Goal: Transaction & Acquisition: Purchase product/service

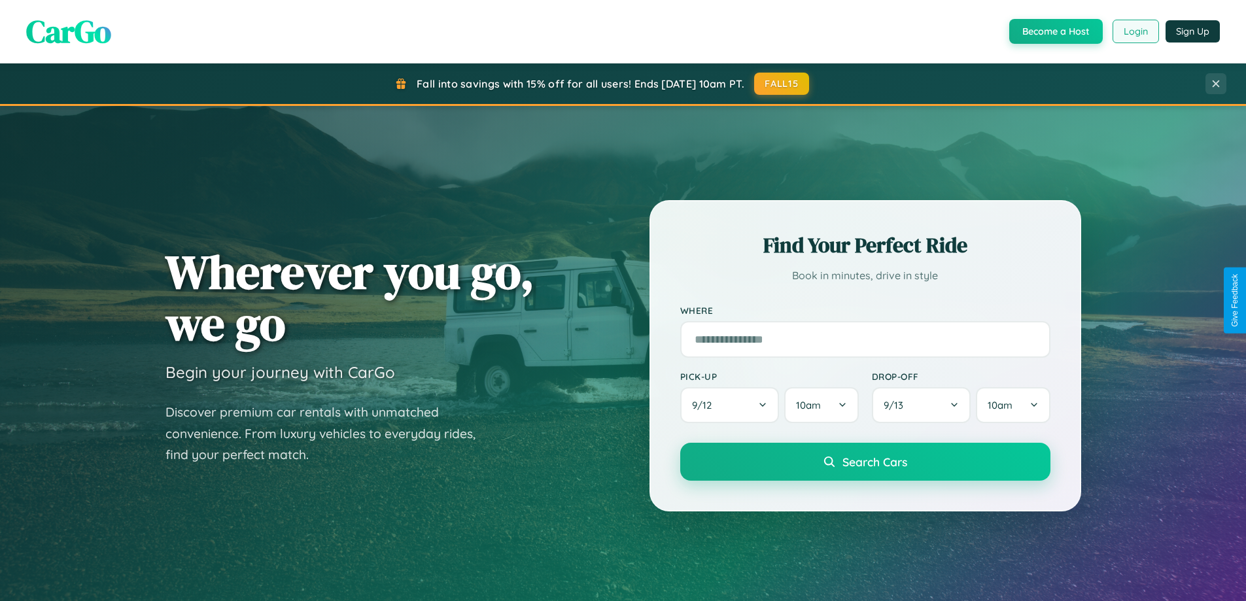
click at [1135, 31] on button "Login" at bounding box center [1136, 32] width 46 height 24
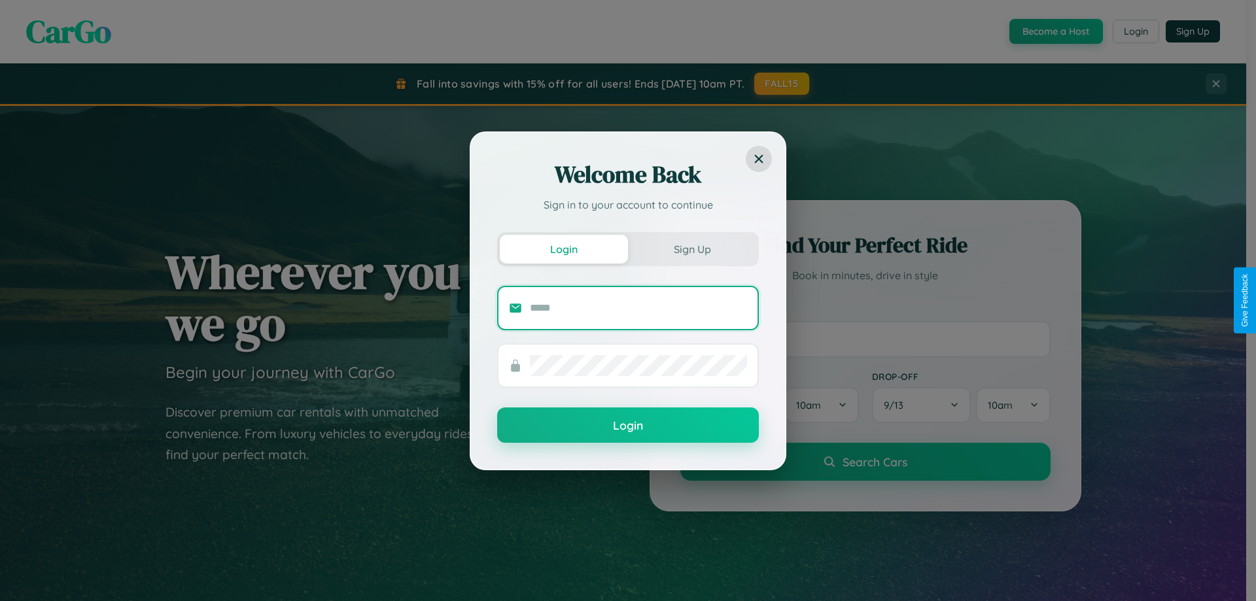
click at [639, 308] on input "text" at bounding box center [638, 308] width 217 height 21
type input "**********"
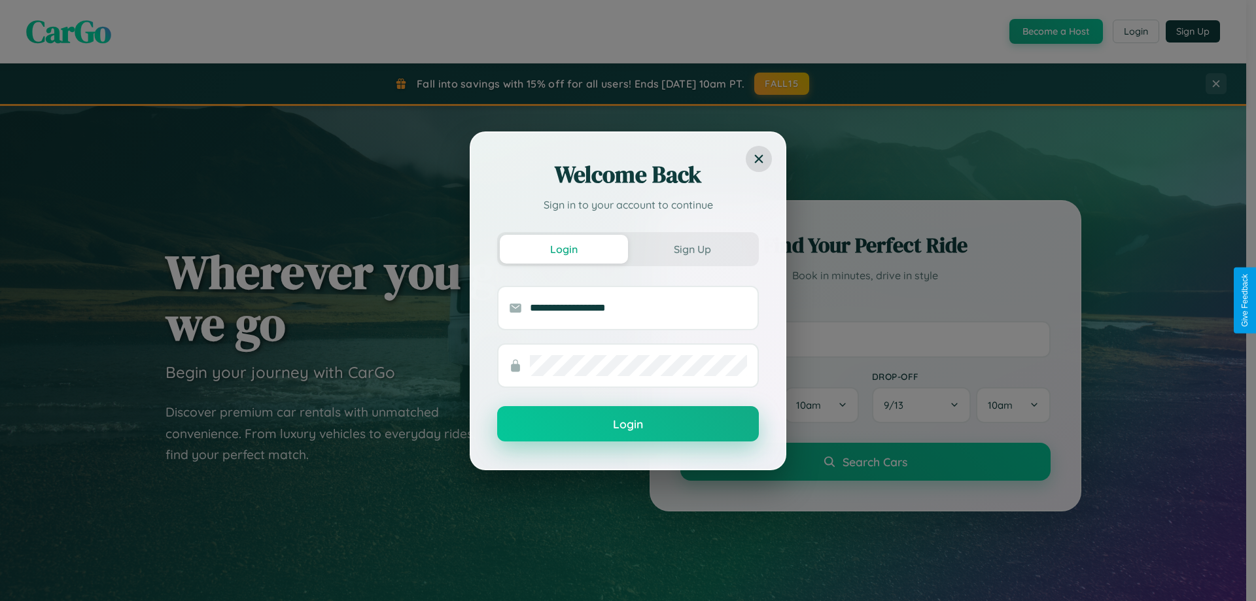
click at [628, 425] on button "Login" at bounding box center [628, 423] width 262 height 35
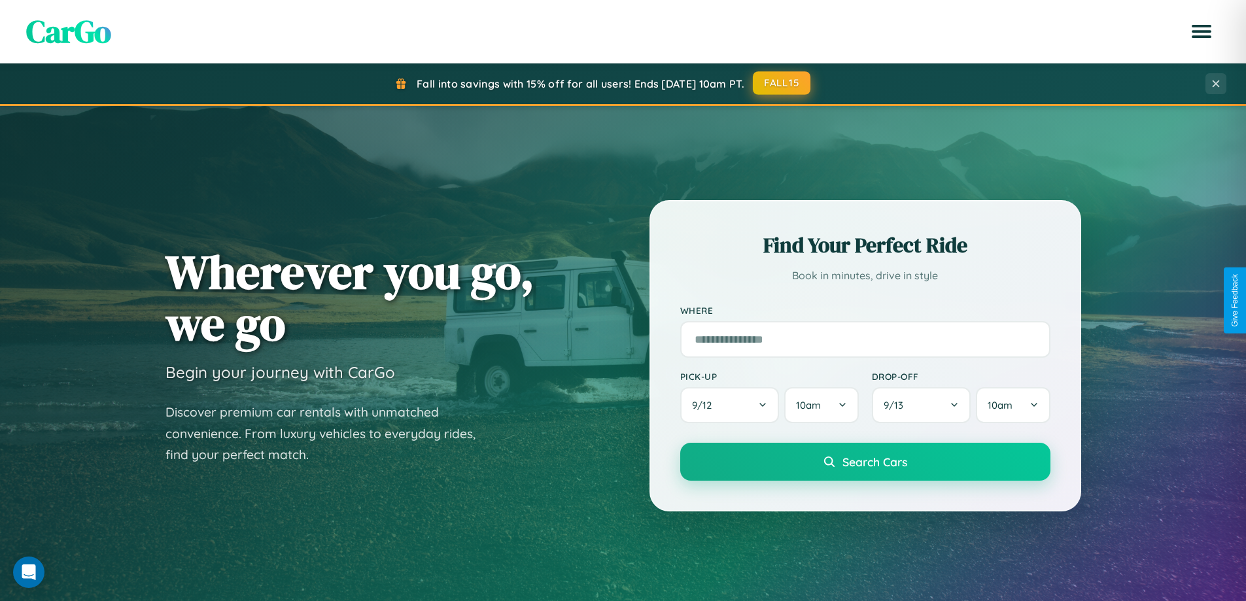
click at [783, 84] on button "FALL15" at bounding box center [782, 83] width 58 height 24
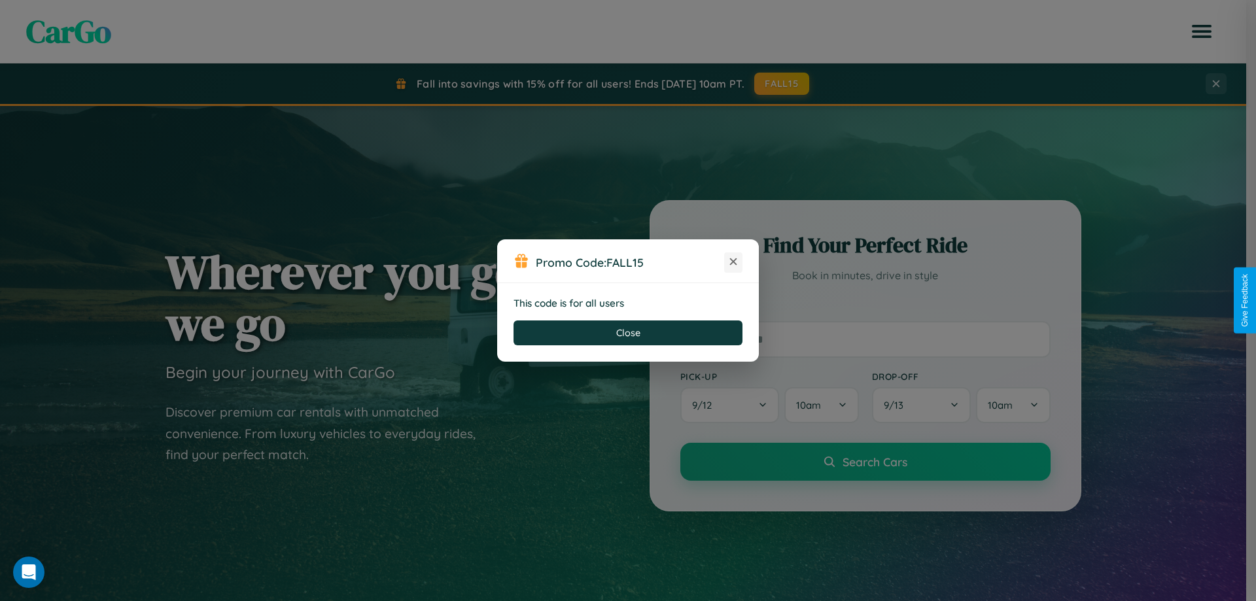
click at [733, 262] on icon at bounding box center [733, 261] width 13 height 13
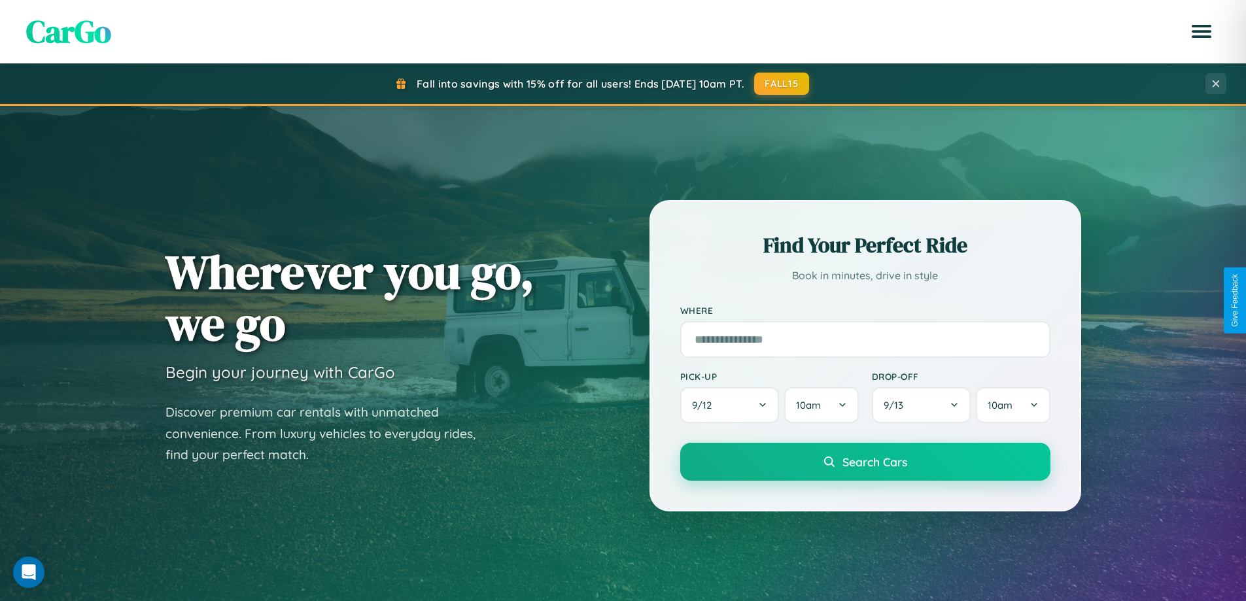
scroll to position [900, 0]
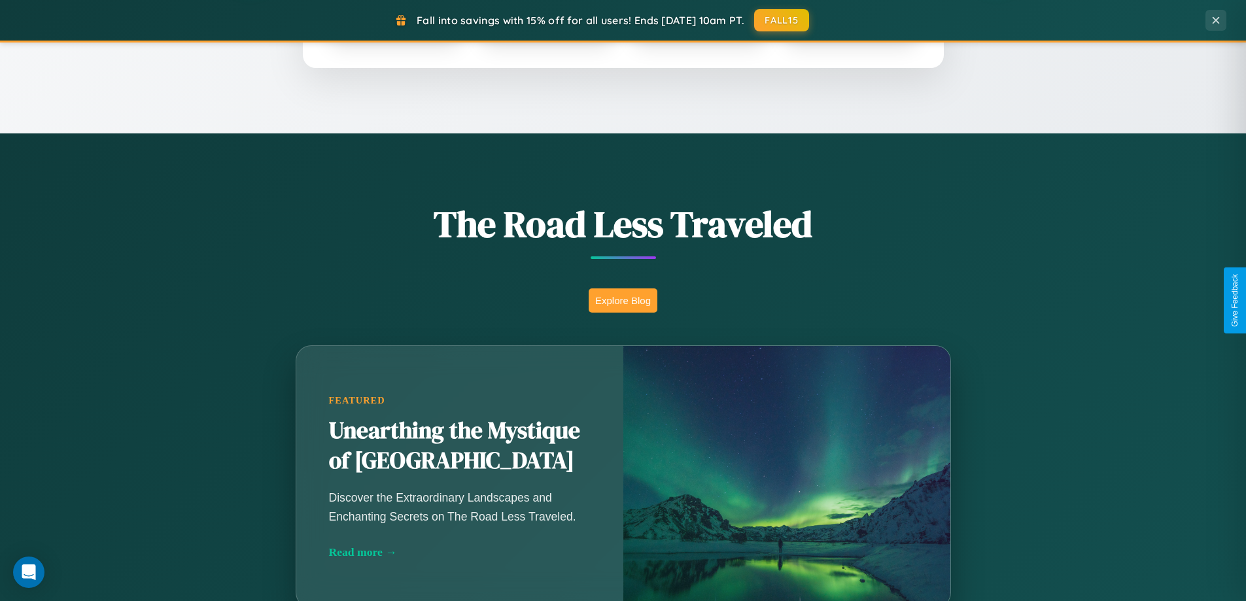
click at [623, 300] on button "Explore Blog" at bounding box center [623, 301] width 69 height 24
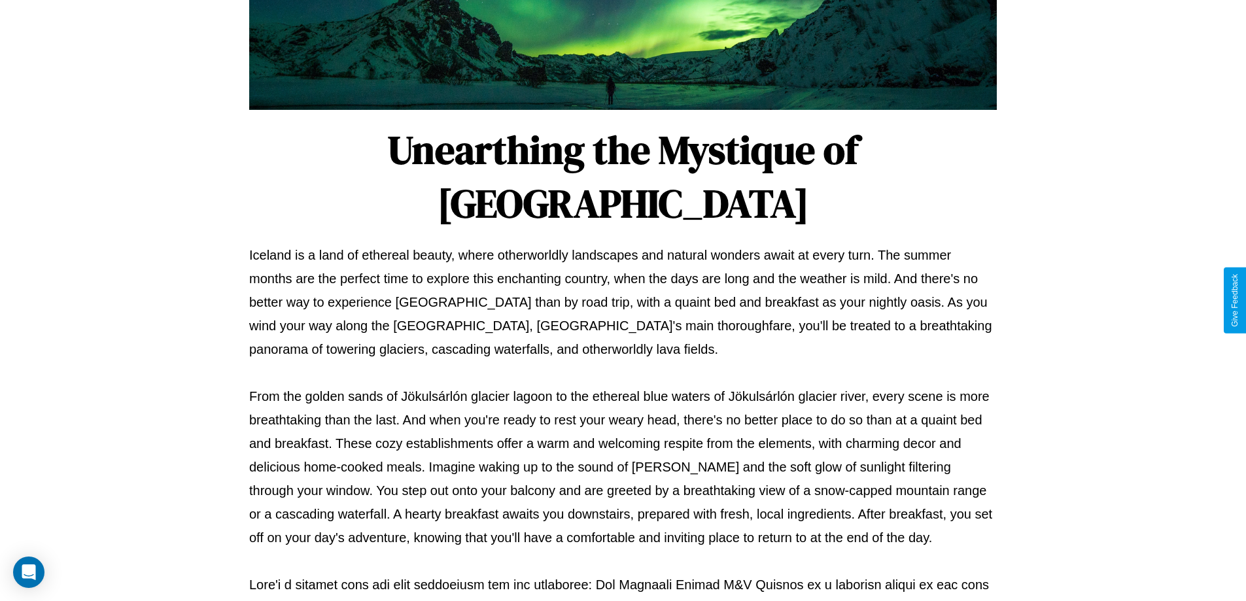
scroll to position [423, 0]
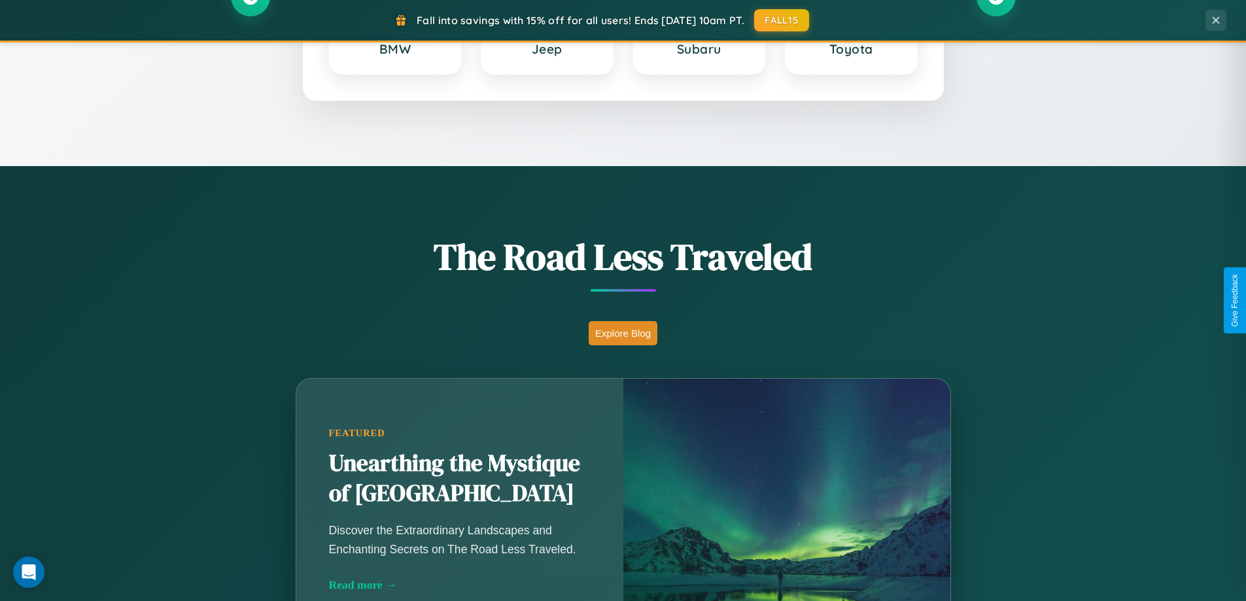
scroll to position [39, 0]
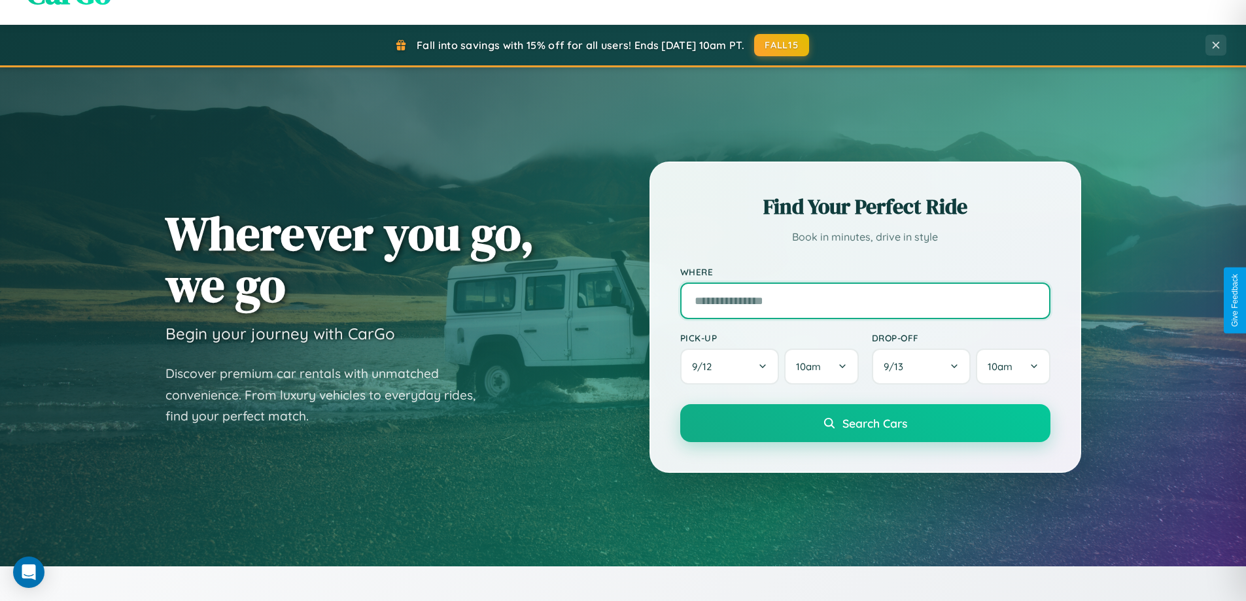
click at [865, 300] on input "text" at bounding box center [865, 301] width 370 height 37
type input "**********"
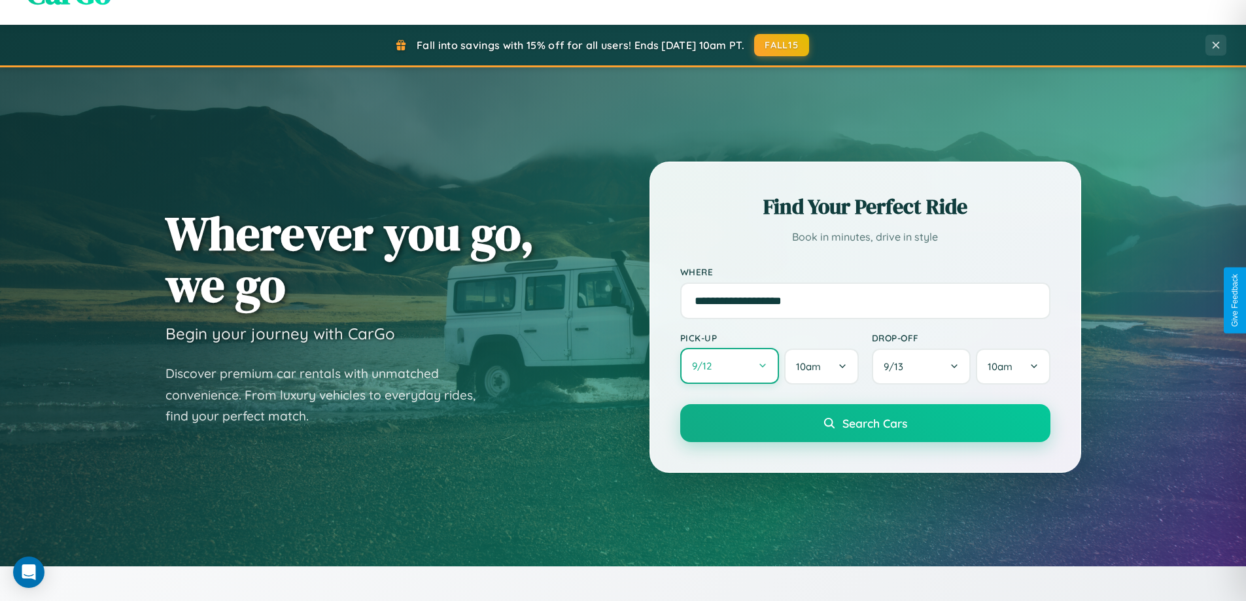
click at [730, 366] on button "9 / 12" at bounding box center [729, 366] width 99 height 36
select select "*"
select select "****"
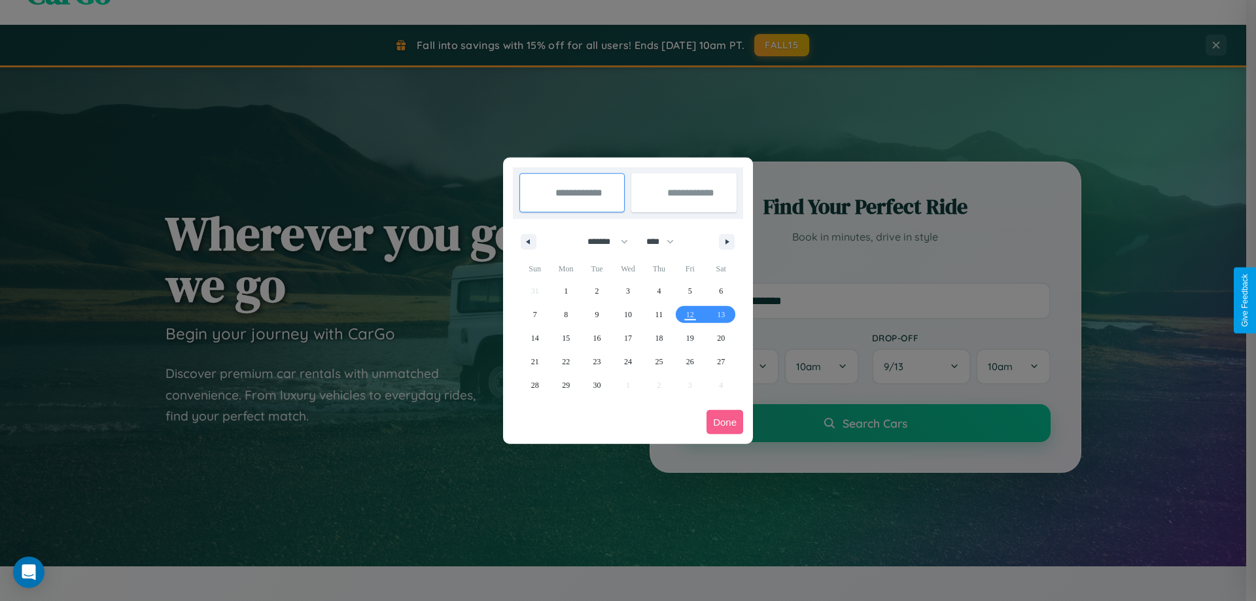
drag, startPoint x: 602, startPoint y: 241, endPoint x: 628, endPoint y: 262, distance: 33.5
click at [602, 241] on select "******* ******** ***** ***** *** **** **** ****** ********* ******* ******** **…" at bounding box center [606, 242] width 56 height 22
select select "*"
click at [690, 314] on span "10" at bounding box center [690, 315] width 8 height 24
type input "**********"
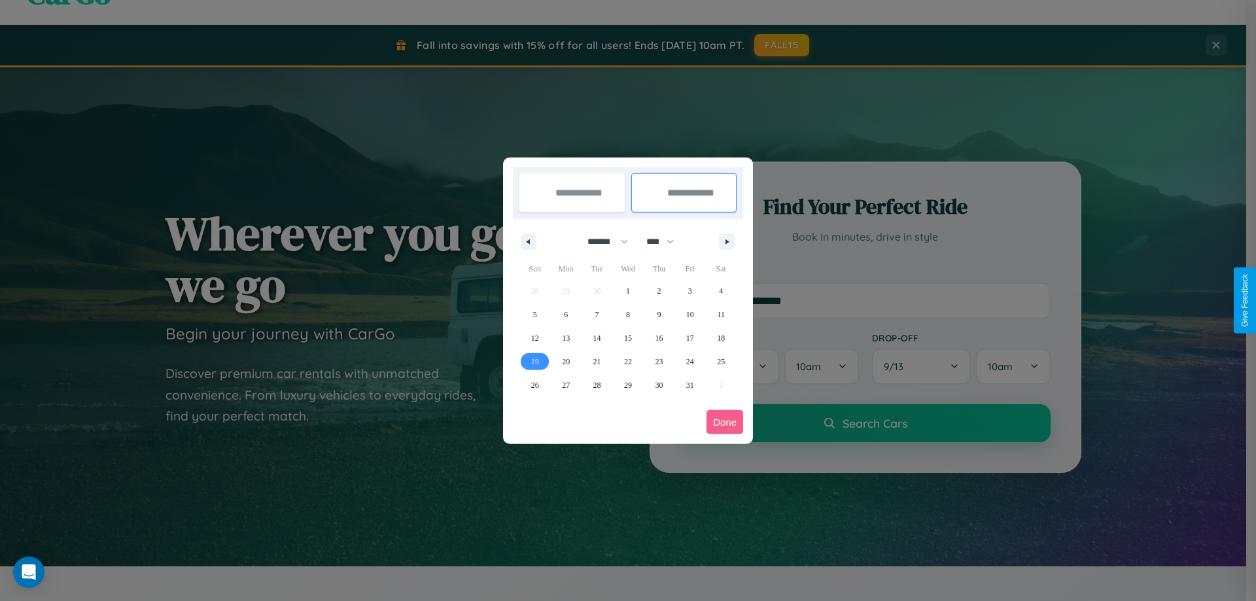
click at [535, 361] on span "19" at bounding box center [535, 362] width 8 height 24
type input "**********"
click at [725, 422] on button "Done" at bounding box center [725, 422] width 37 height 24
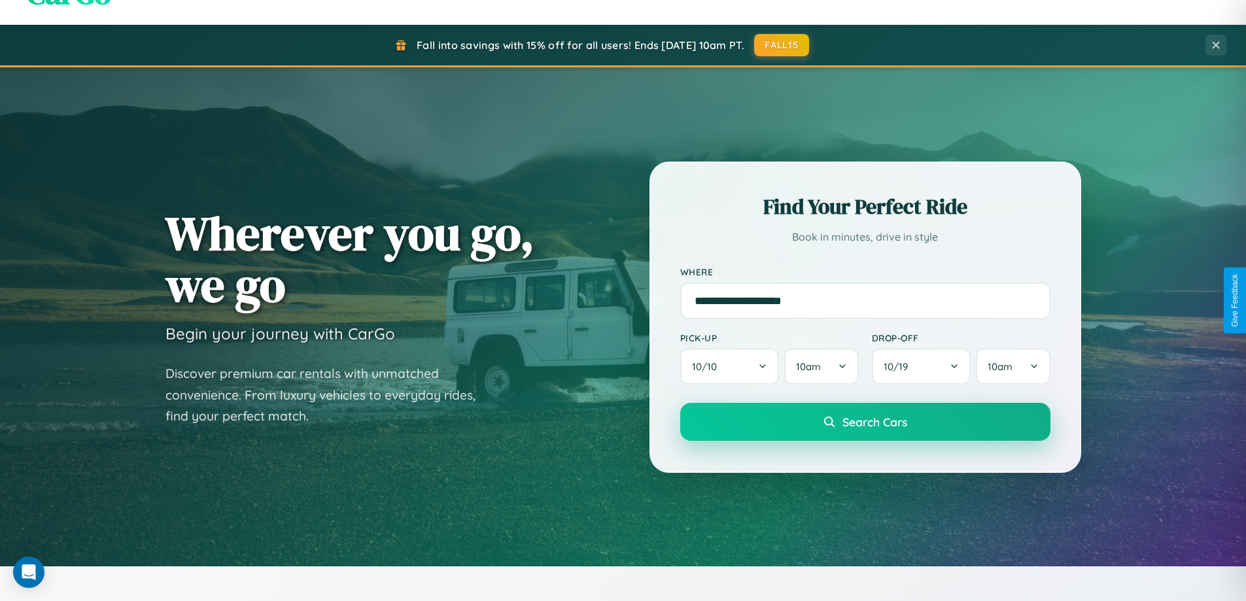
click at [865, 422] on span "Search Cars" at bounding box center [875, 422] width 65 height 14
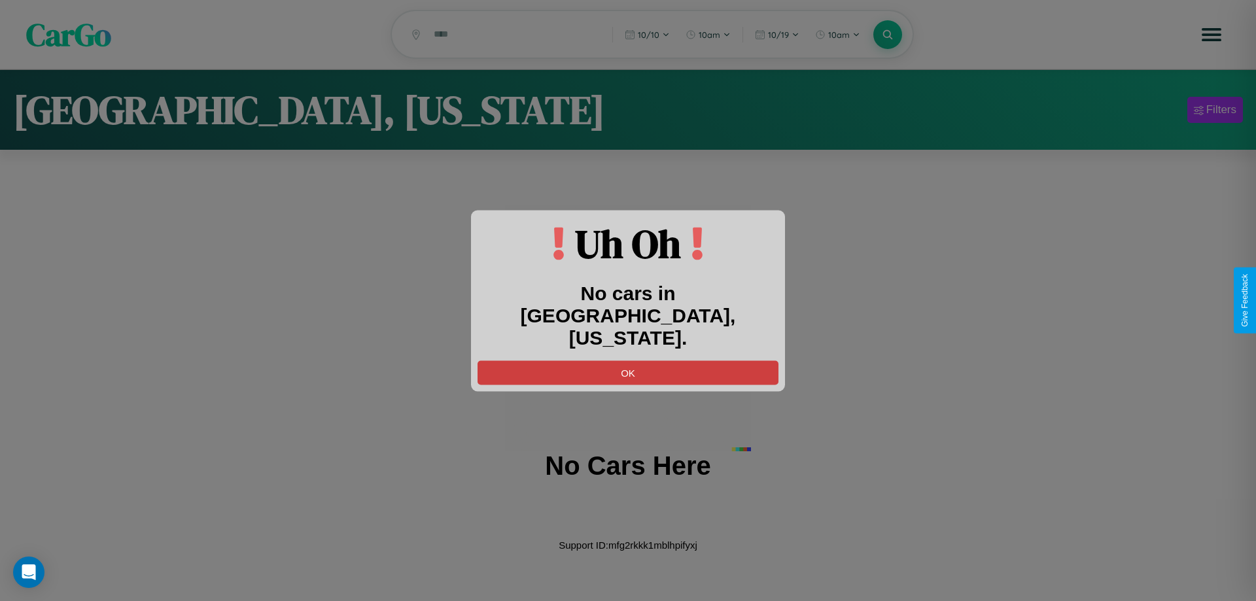
click at [628, 361] on button "OK" at bounding box center [628, 373] width 301 height 24
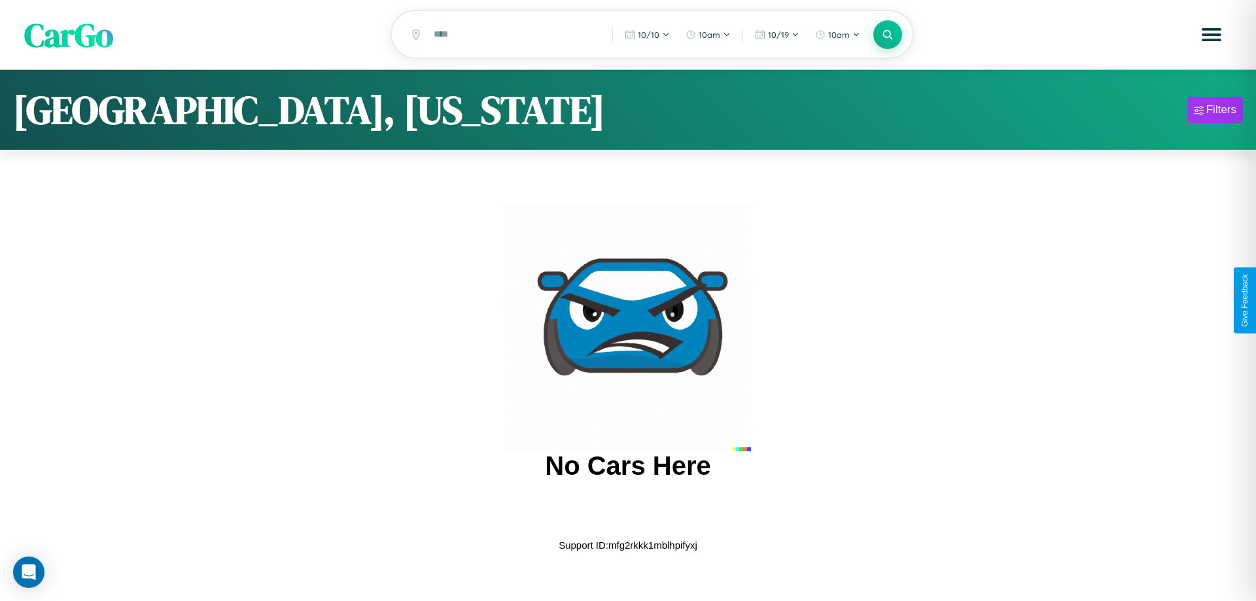
click at [69, 35] on span "CarGo" at bounding box center [68, 34] width 89 height 45
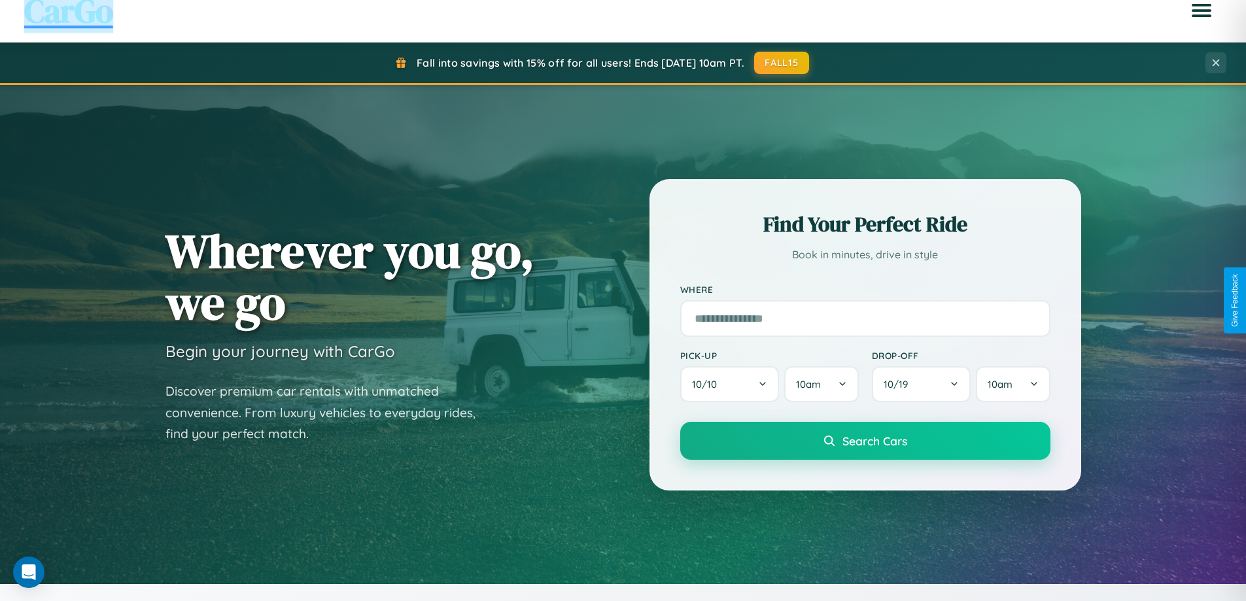
scroll to position [564, 0]
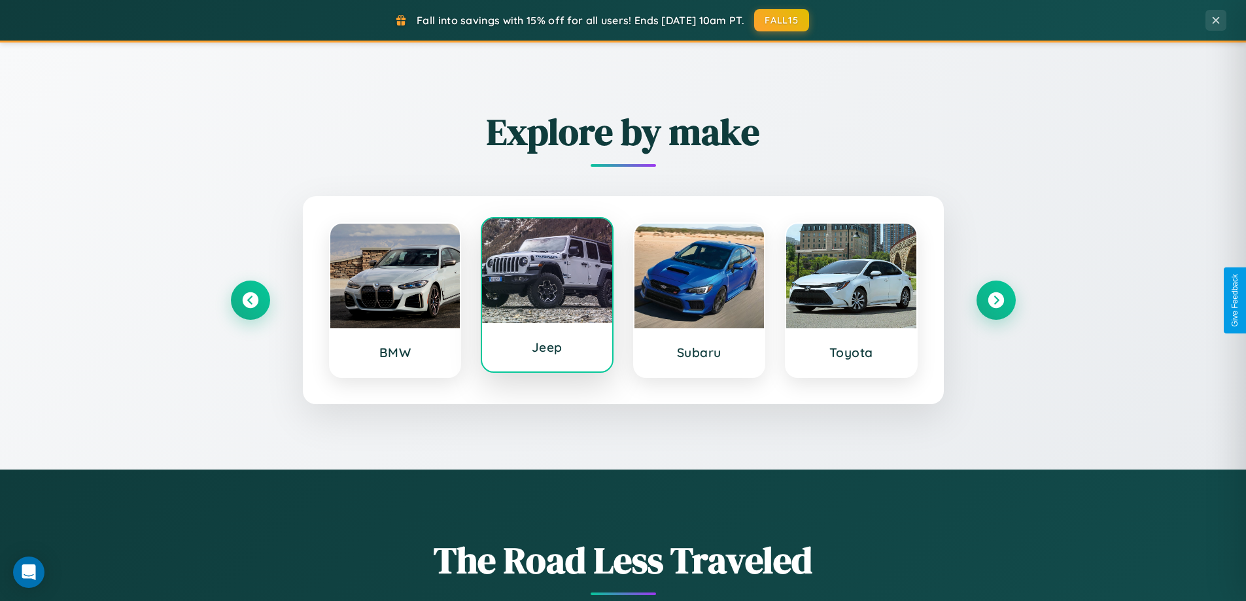
click at [547, 296] on div at bounding box center [547, 271] width 130 height 105
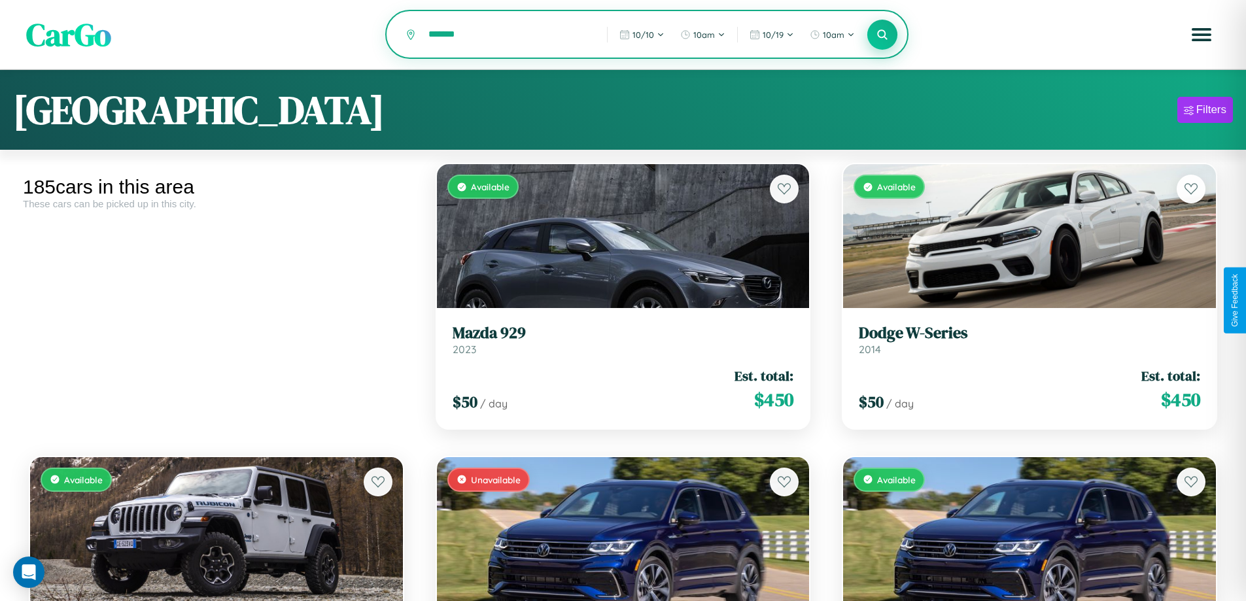
type input "*******"
click at [883, 35] on icon at bounding box center [883, 34] width 12 height 12
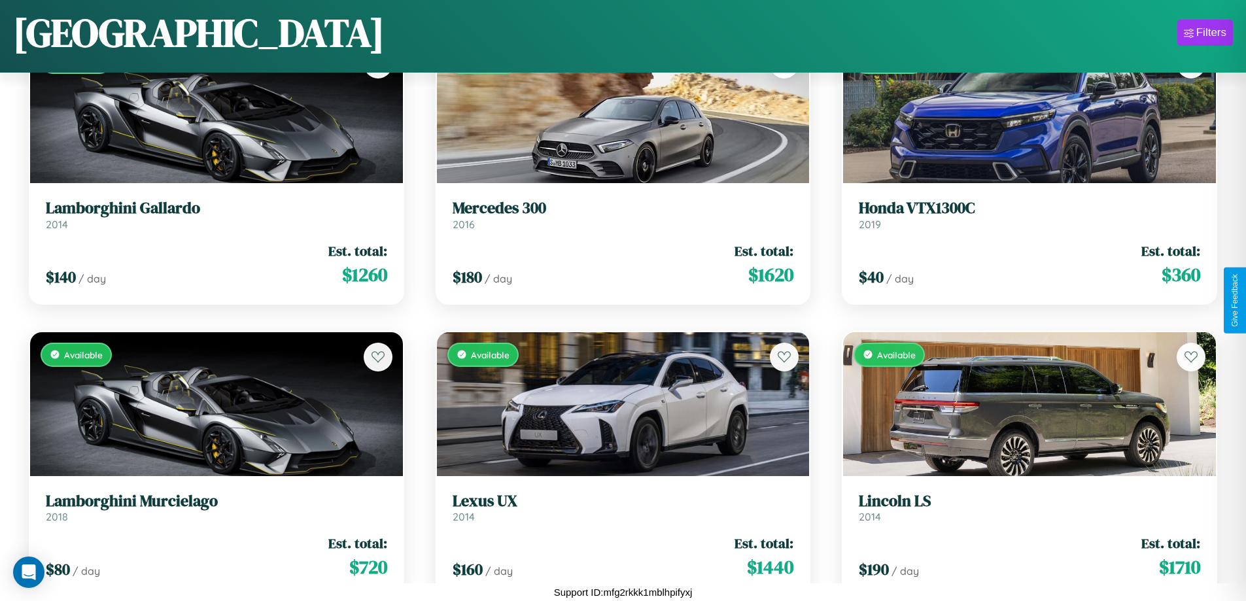
scroll to position [477, 0]
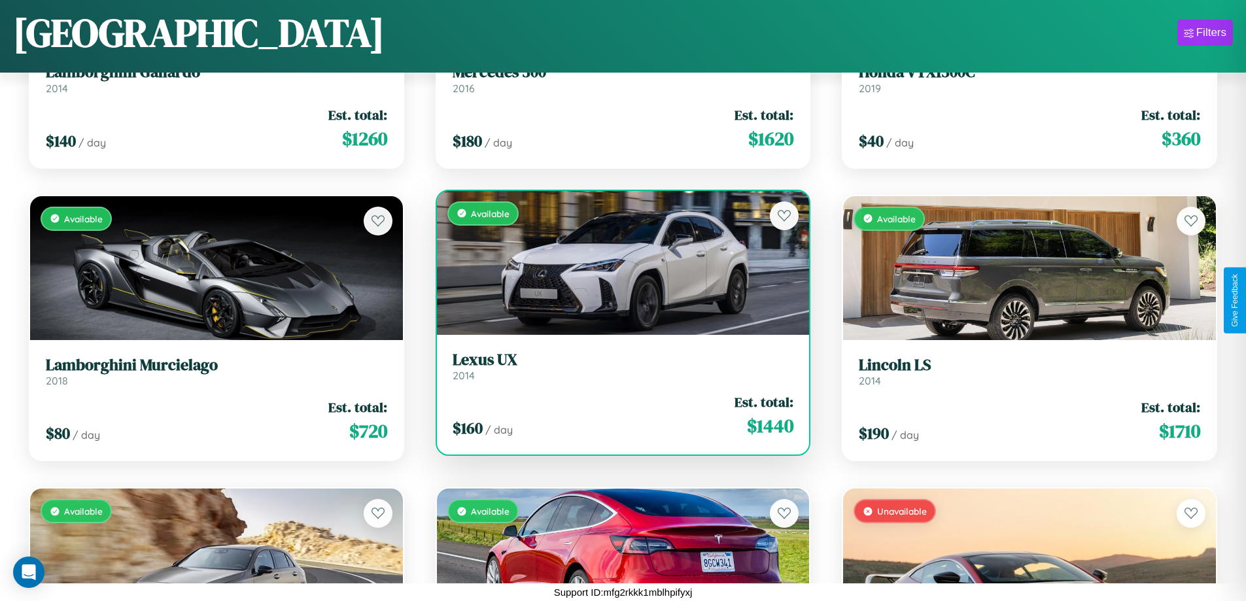
click at [618, 370] on link "Lexus UX 2014" at bounding box center [624, 367] width 342 height 32
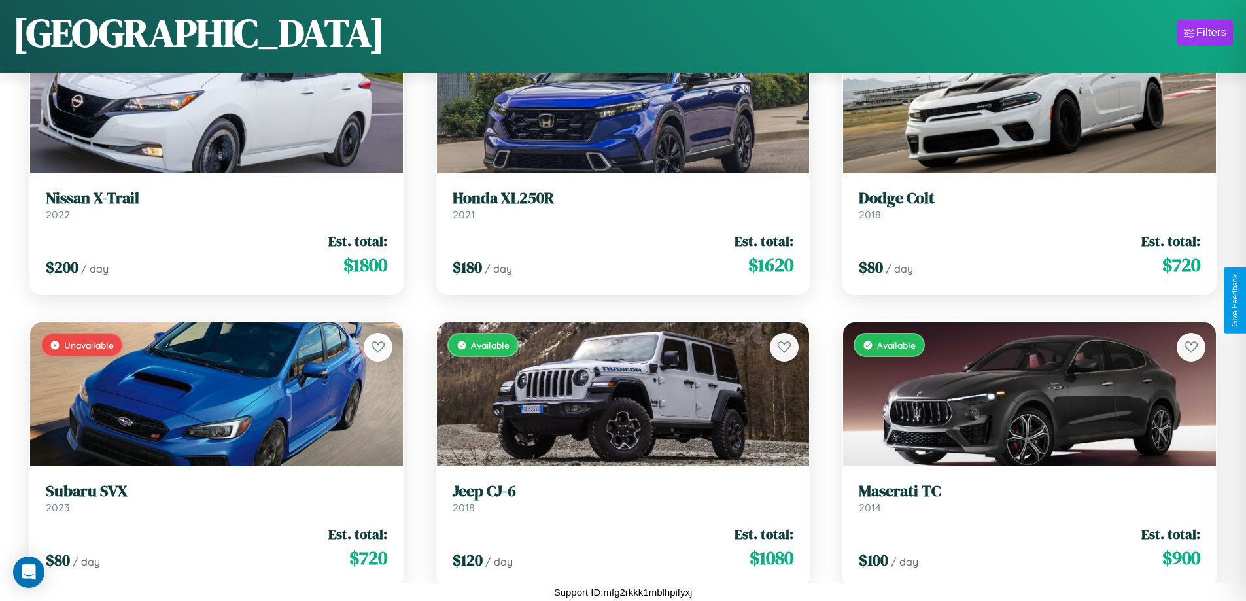
scroll to position [9853, 0]
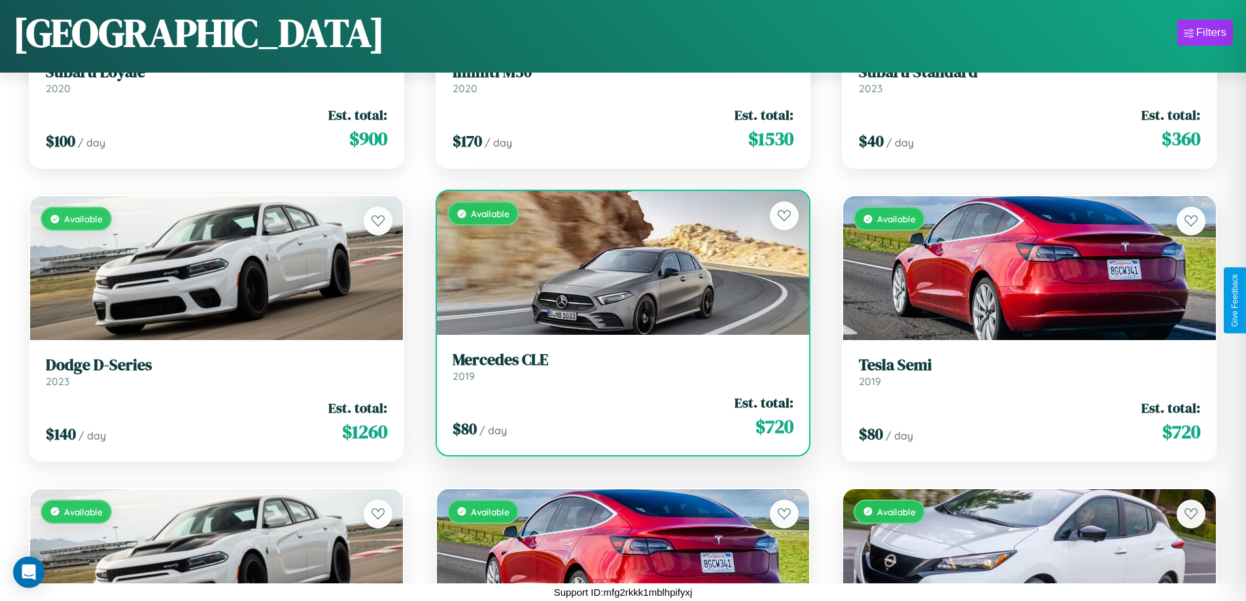
click at [618, 366] on h3 "Mercedes CLE" at bounding box center [624, 360] width 342 height 19
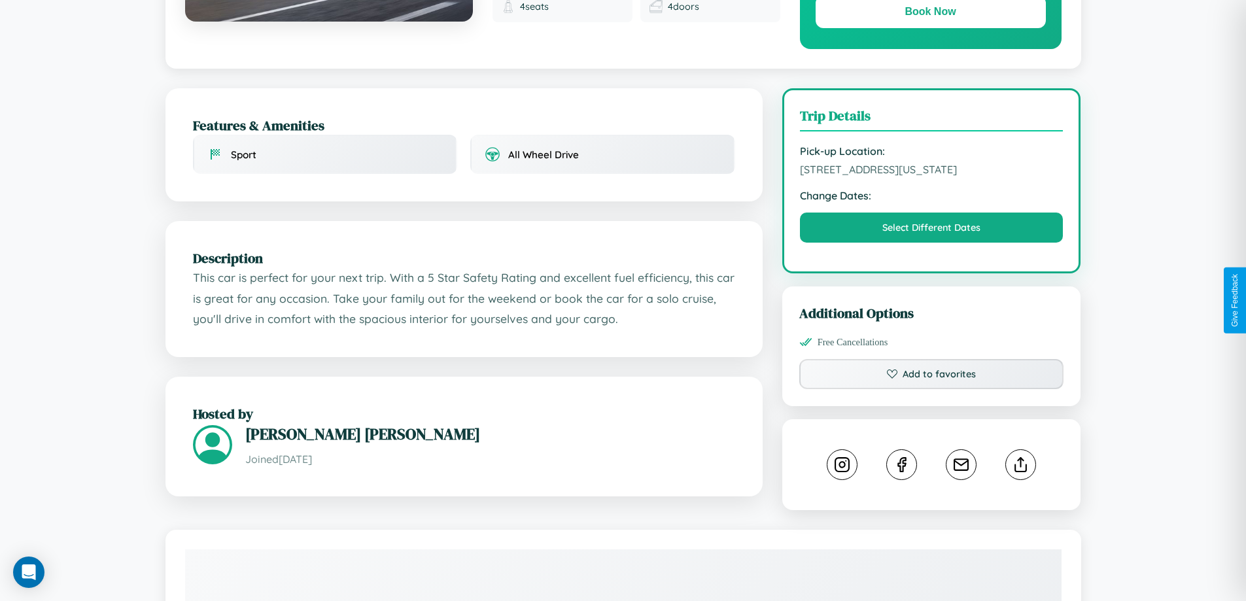
scroll to position [443, 0]
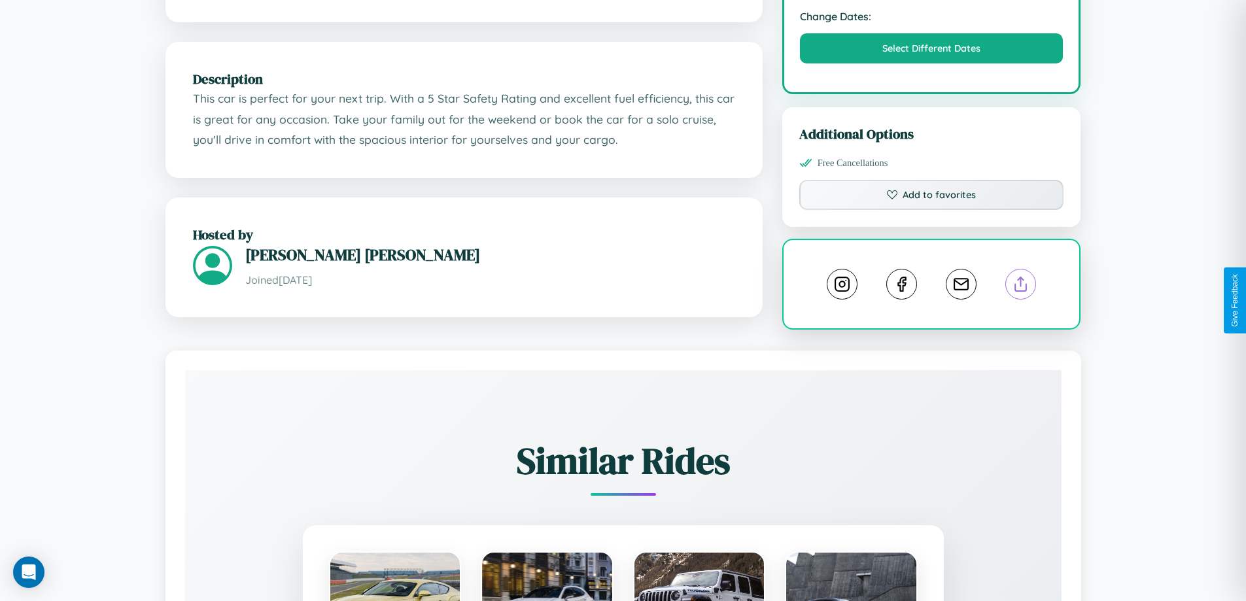
click at [1021, 287] on line at bounding box center [1021, 281] width 0 height 9
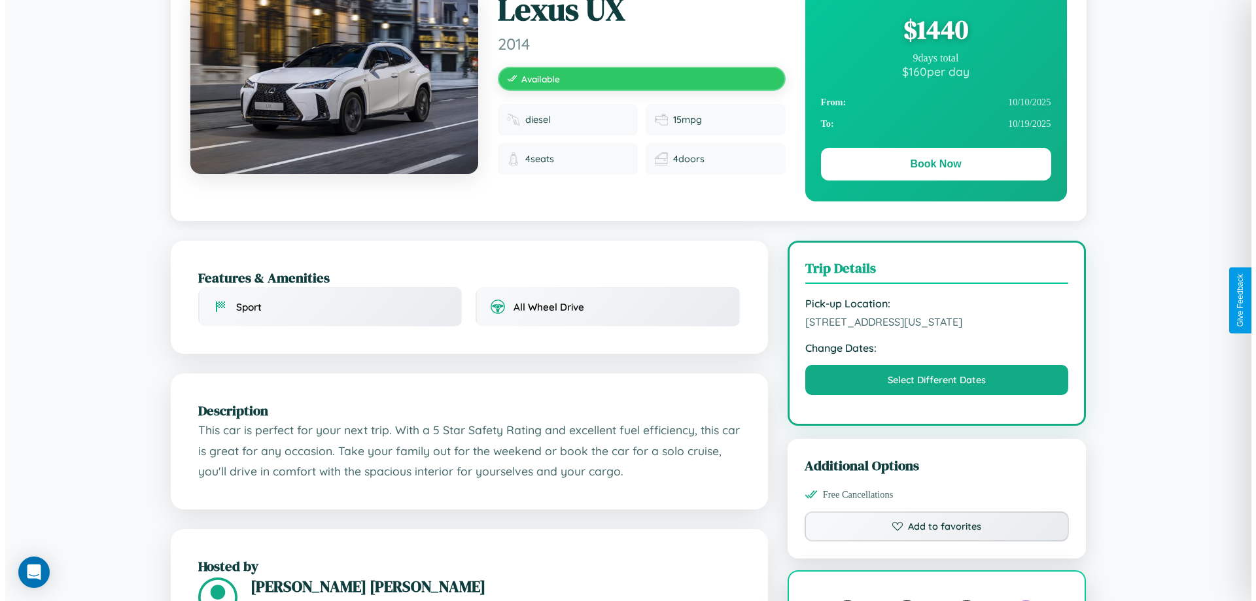
scroll to position [0, 0]
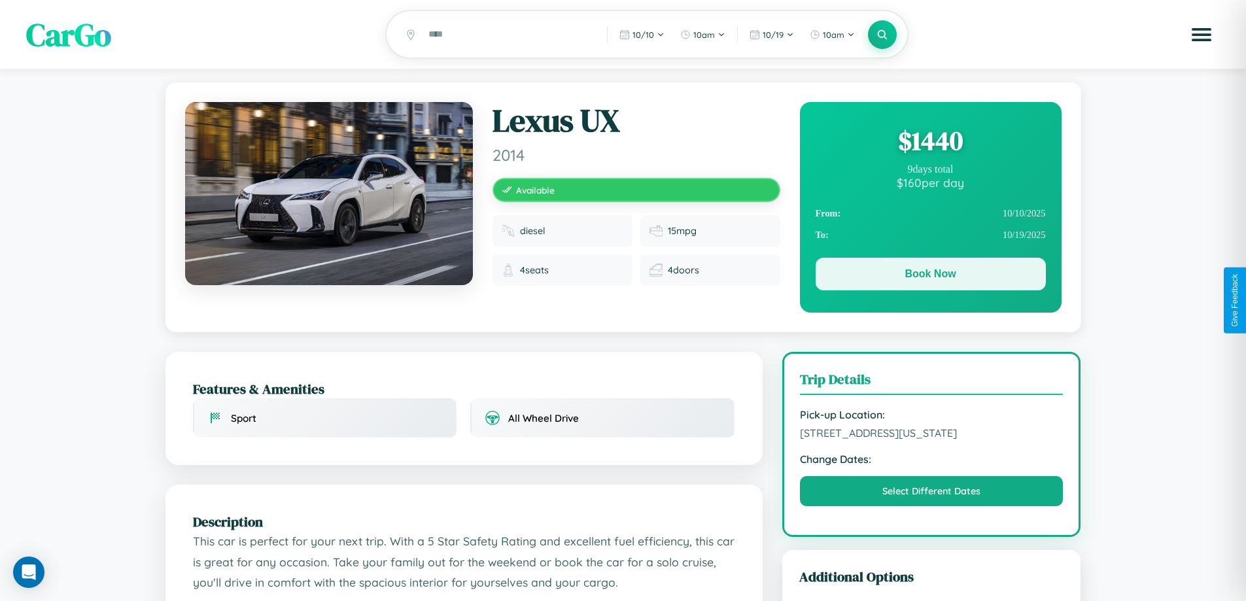
click at [930, 276] on button "Book Now" at bounding box center [931, 274] width 230 height 33
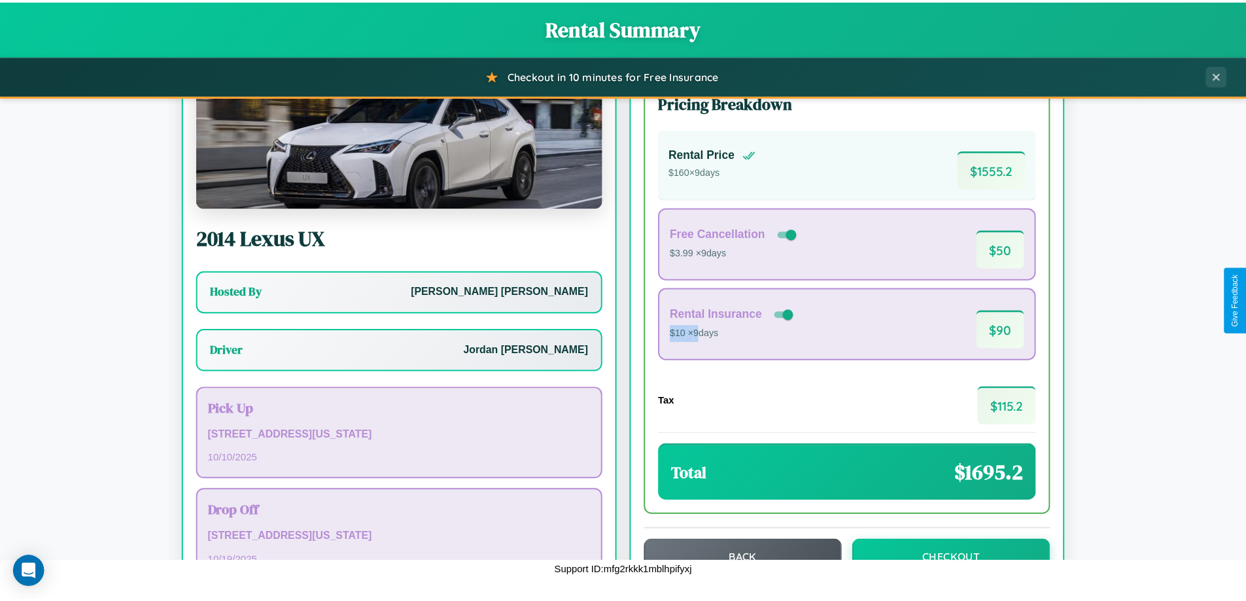
scroll to position [94, 0]
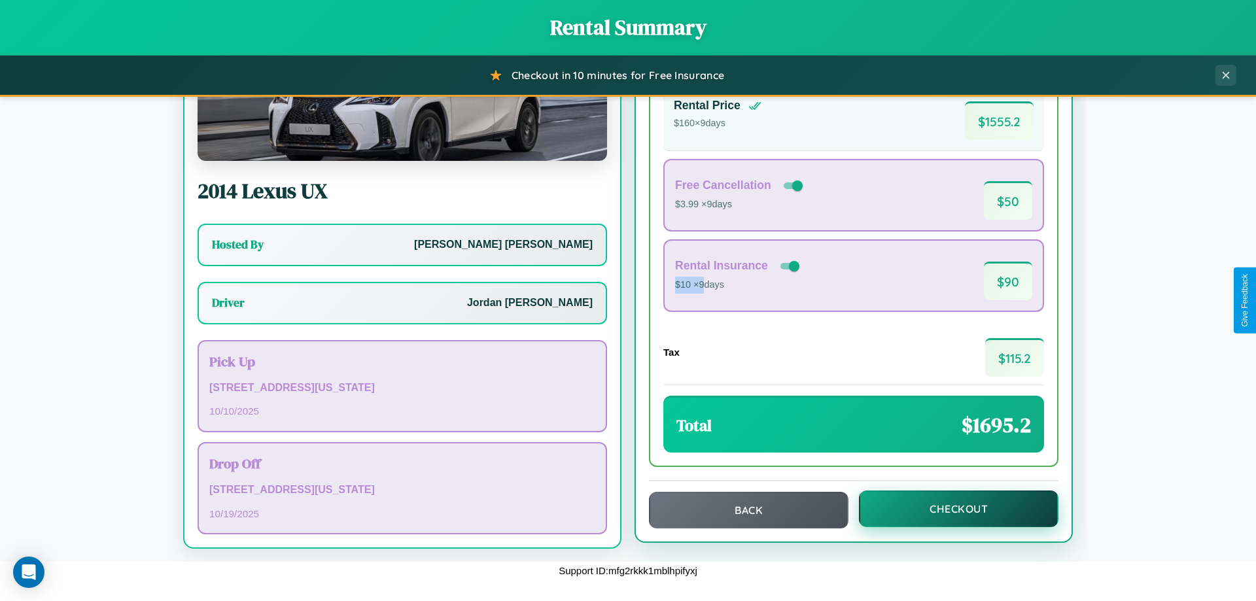
click at [950, 509] on button "Checkout" at bounding box center [959, 509] width 200 height 37
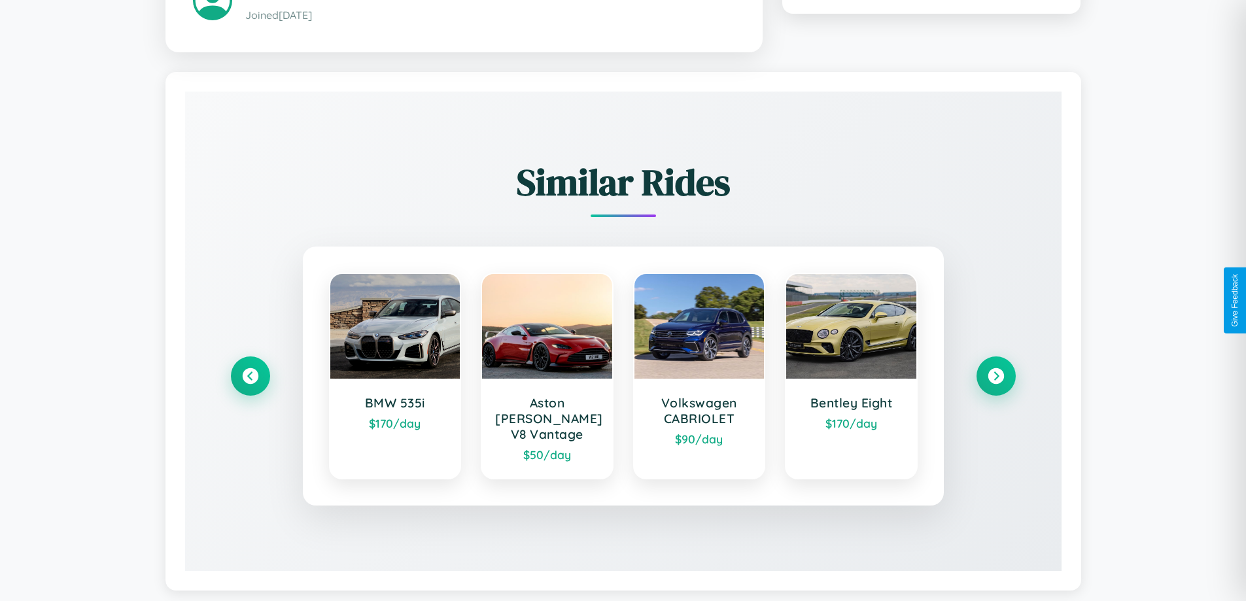
scroll to position [767, 0]
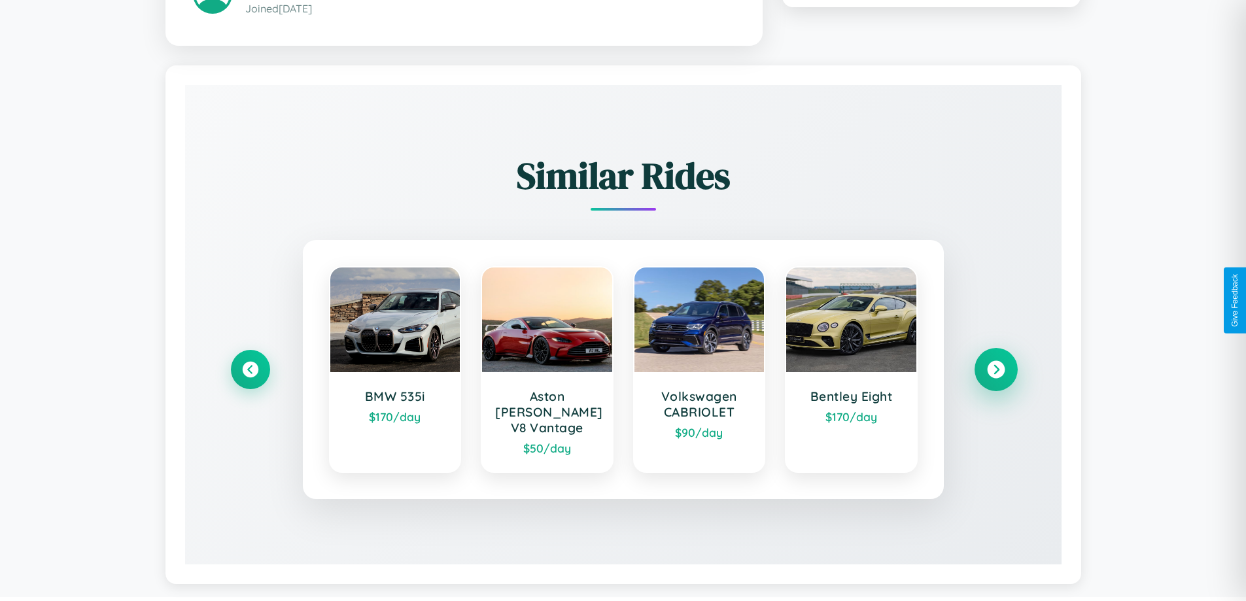
click at [996, 363] on icon at bounding box center [996, 370] width 18 height 18
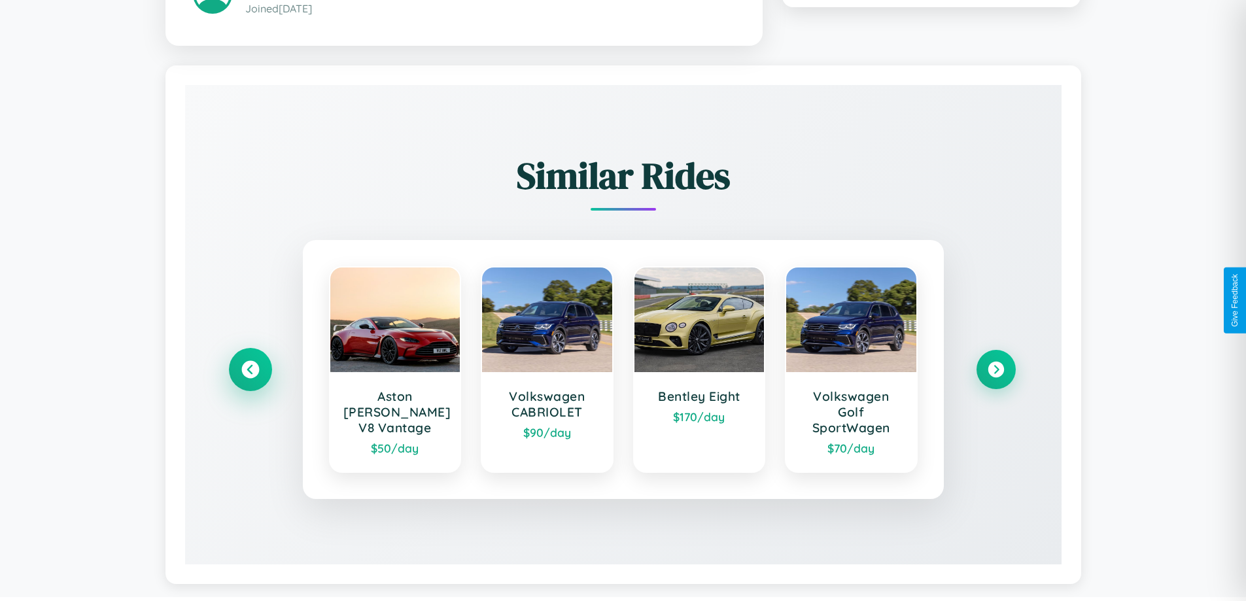
click at [250, 371] on icon at bounding box center [250, 370] width 18 height 18
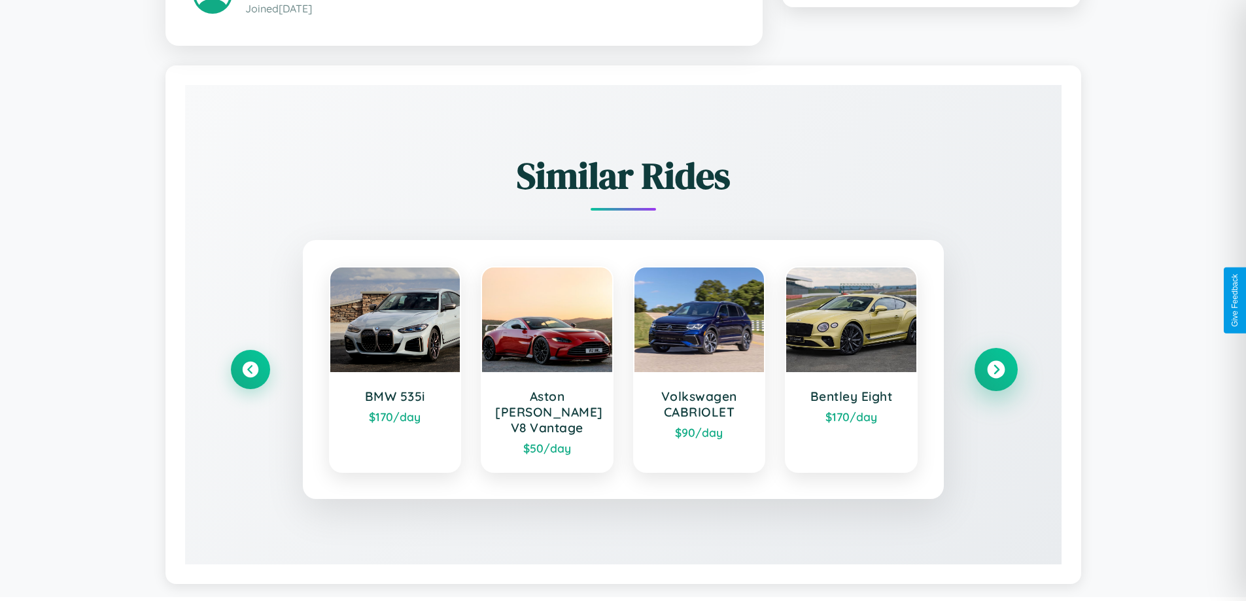
click at [996, 363] on icon at bounding box center [996, 370] width 18 height 18
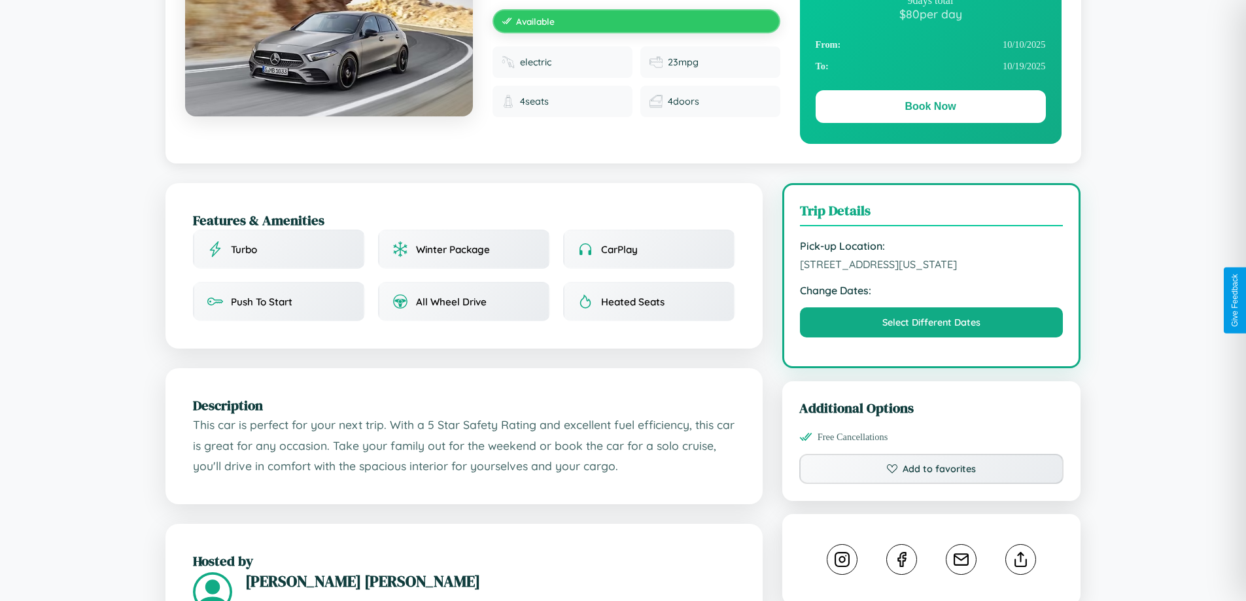
scroll to position [135, 0]
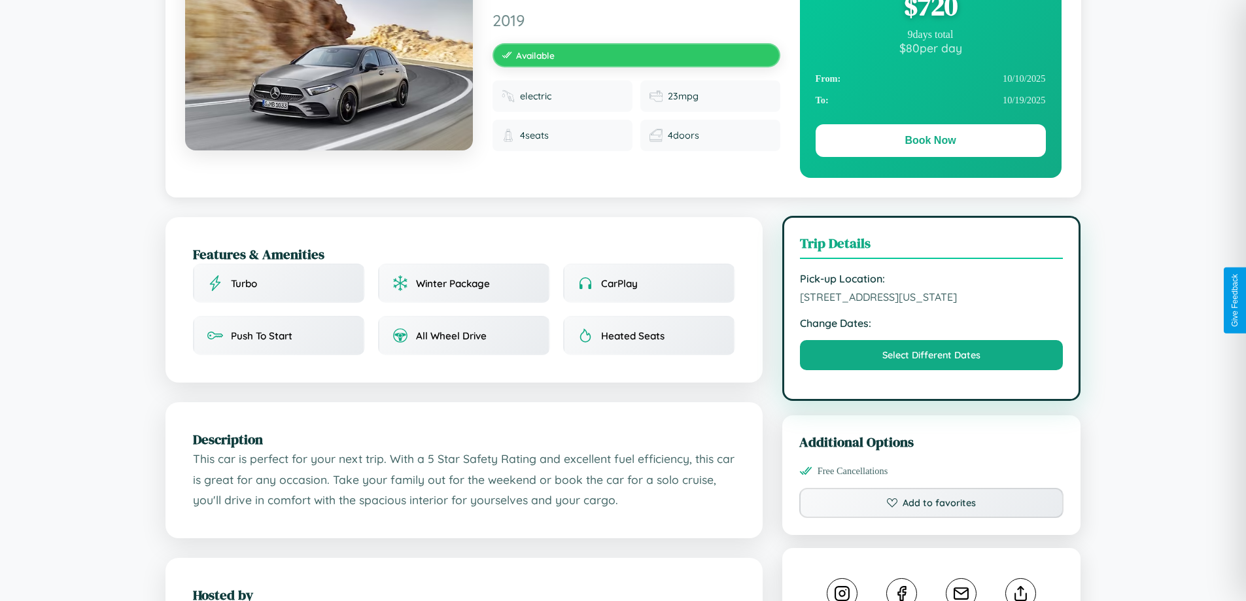
click at [932, 299] on span "9907 Cedar Street Chicago Illinois 81306 United States" at bounding box center [932, 297] width 264 height 13
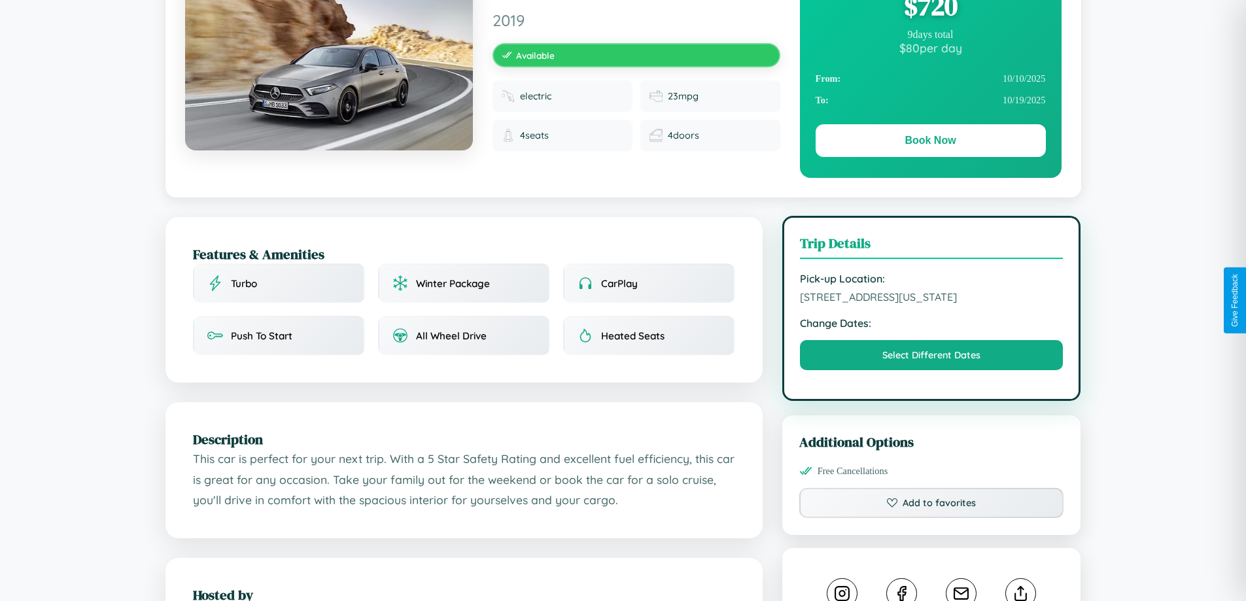
click at [932, 299] on span "9907 Cedar Street Chicago Illinois 81306 United States" at bounding box center [932, 297] width 264 height 13
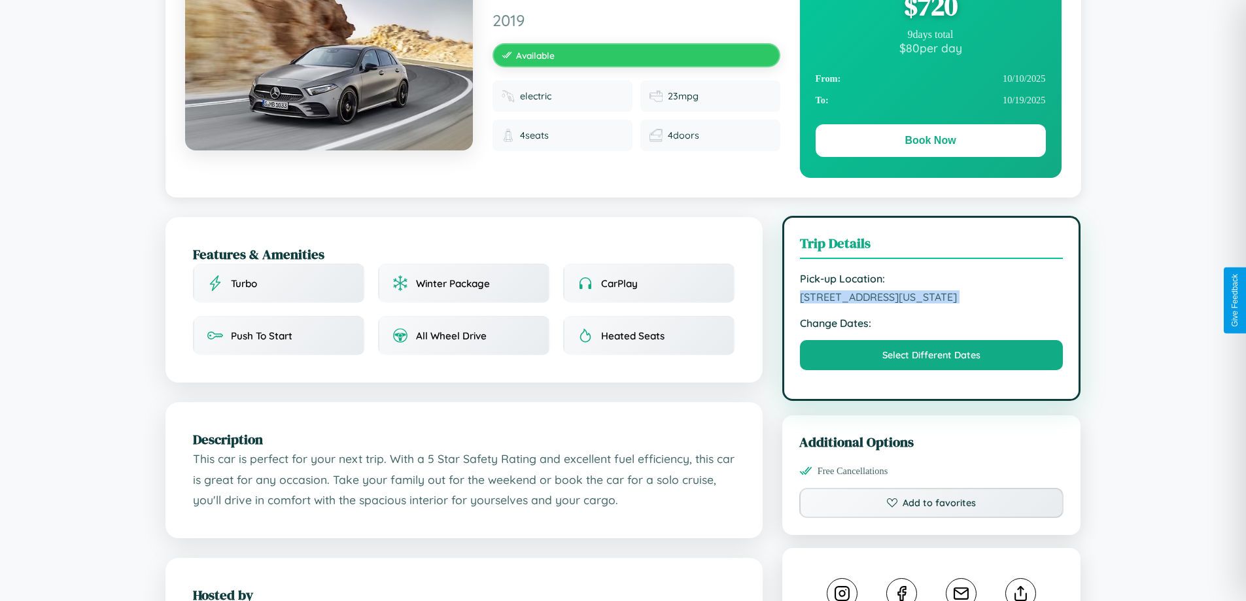
click at [932, 299] on span "9907 Cedar Street Chicago Illinois 81306 United States" at bounding box center [932, 297] width 264 height 13
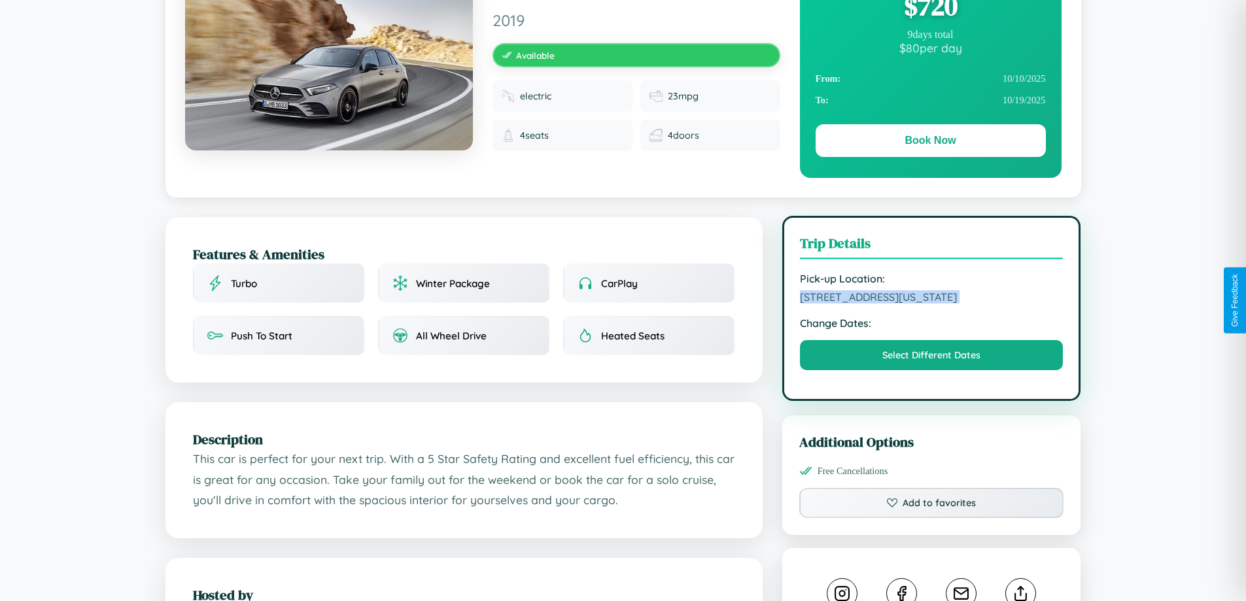
click at [932, 299] on span "9907 Cedar Street Chicago Illinois 81306 United States" at bounding box center [932, 297] width 264 height 13
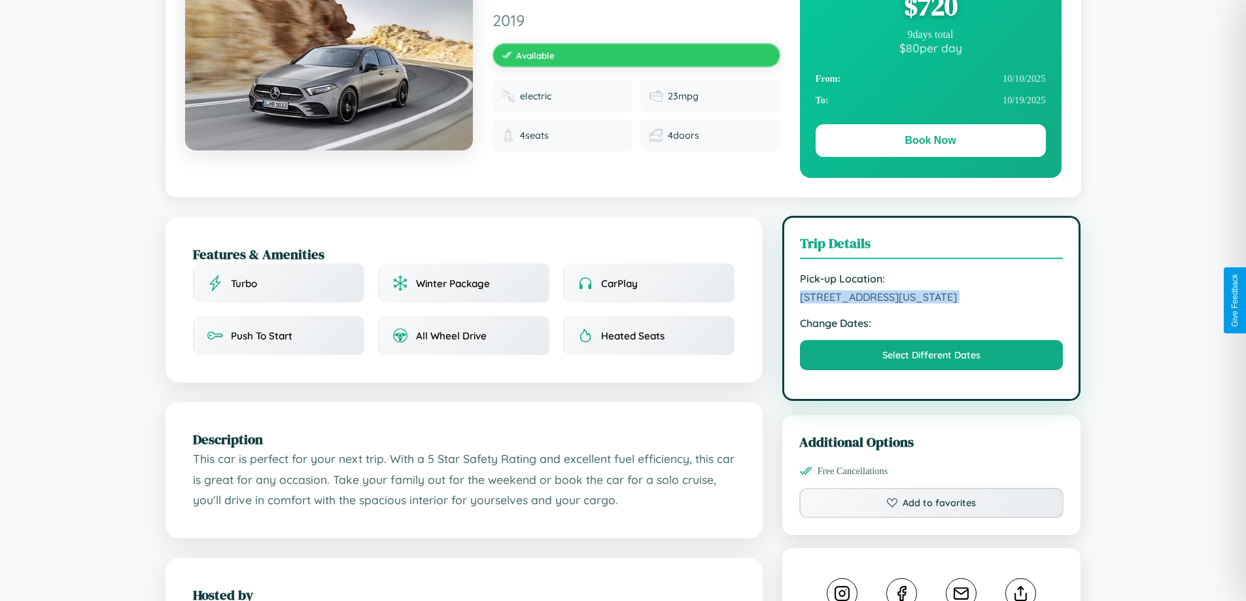
click at [932, 299] on span "9907 Cedar Street Chicago Illinois 81306 United States" at bounding box center [932, 297] width 264 height 13
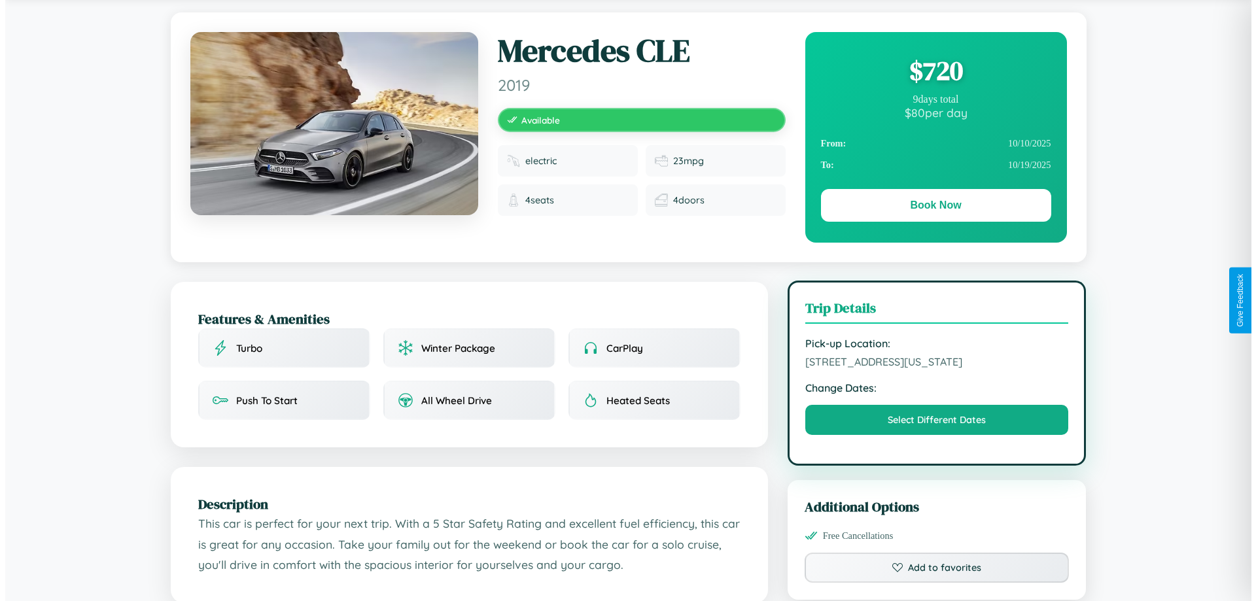
scroll to position [0, 0]
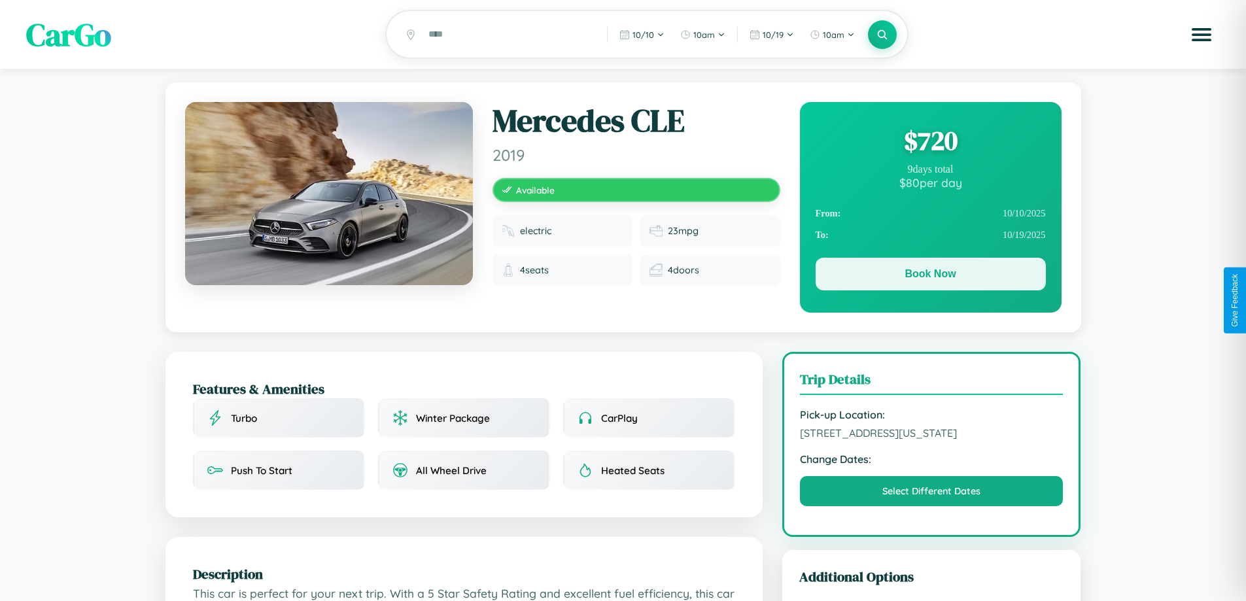
click at [930, 276] on button "Book Now" at bounding box center [931, 274] width 230 height 33
